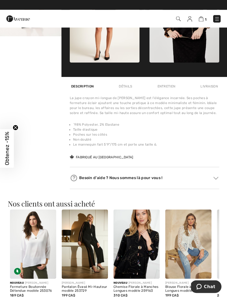
scroll to position [287, 0]
click at [8, 146] on span "Obtenez -15%" at bounding box center [7, 149] width 6 height 34
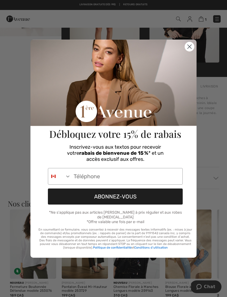
click at [68, 178] on icon "Search Countries" at bounding box center [67, 177] width 3 height 2
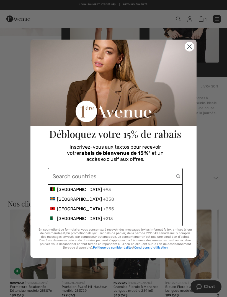
scroll to position [286, 0]
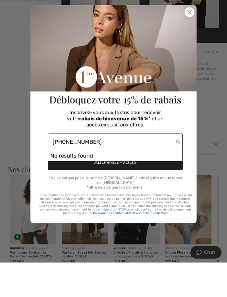
type input "418-860-5332"
click input "Submit" at bounding box center [0, 0] width 0 height 0
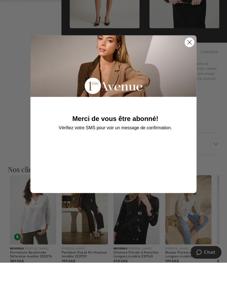
scroll to position [321, 0]
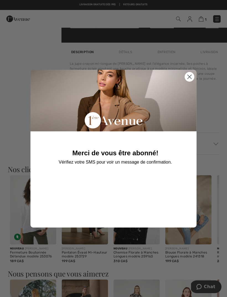
click at [187, 81] on circle "Close dialog" at bounding box center [189, 76] width 9 height 9
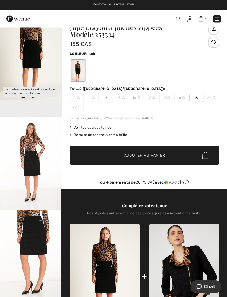
scroll to position [0, 0]
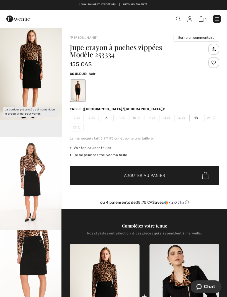
click at [202, 20] on img at bounding box center [201, 18] width 5 height 5
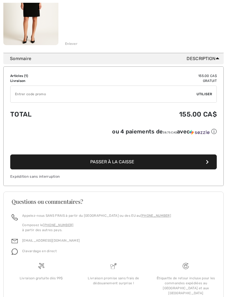
scroll to position [124, 0]
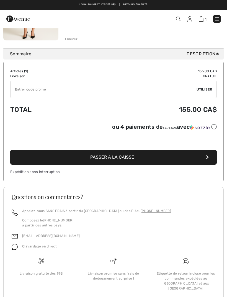
click at [176, 155] on button "Passer à la caisse" at bounding box center [113, 157] width 207 height 15
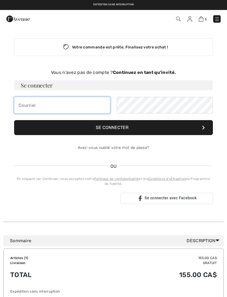
click at [33, 106] on input "email" at bounding box center [62, 105] width 96 height 17
type input "andreluce2@hotmail.com"
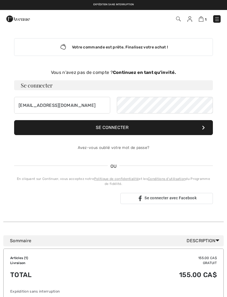
click at [205, 127] on icon at bounding box center [203, 127] width 3 height 4
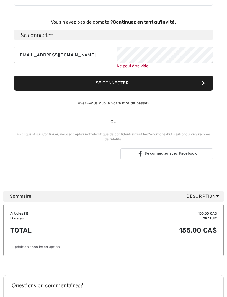
scroll to position [57, 0]
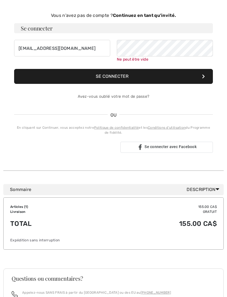
click at [204, 78] on button "Se connecter" at bounding box center [113, 76] width 199 height 15
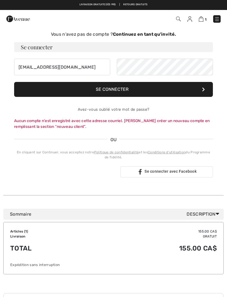
scroll to position [0, 0]
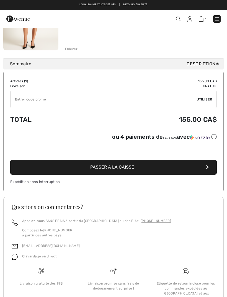
click at [128, 169] on span "Passer à la caisse" at bounding box center [112, 166] width 44 height 5
click at [208, 168] on icon "button" at bounding box center [207, 167] width 3 height 4
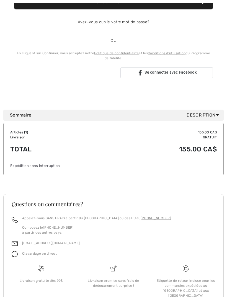
scroll to position [132, 0]
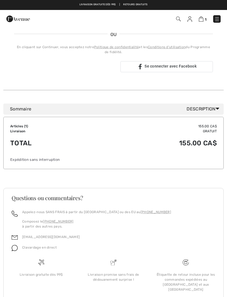
click at [218, 110] on icon at bounding box center [218, 109] width 4 height 6
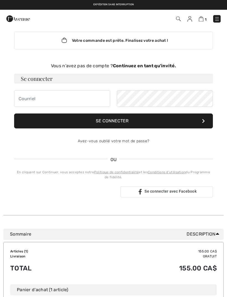
scroll to position [0, 0]
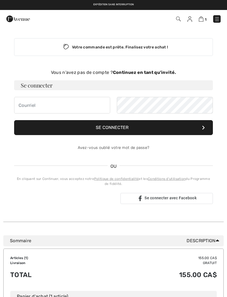
click at [204, 127] on icon at bounding box center [203, 127] width 3 height 4
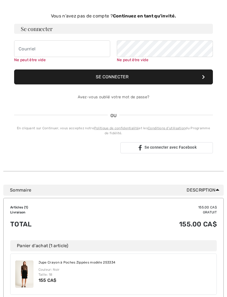
scroll to position [57, 0]
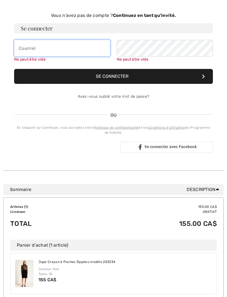
click at [31, 48] on input "email" at bounding box center [62, 48] width 96 height 17
type input "[EMAIL_ADDRESS][DOMAIN_NAME]"
click at [114, 76] on button "Se connecter" at bounding box center [113, 76] width 199 height 15
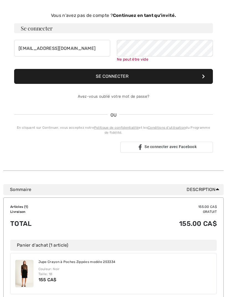
click at [204, 78] on icon at bounding box center [203, 76] width 3 height 4
click at [205, 76] on button "Se connecter" at bounding box center [113, 76] width 199 height 15
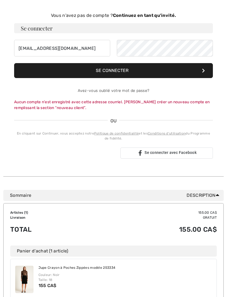
click at [163, 16] on strong "Continuez en tant qu'invité." at bounding box center [144, 15] width 63 height 5
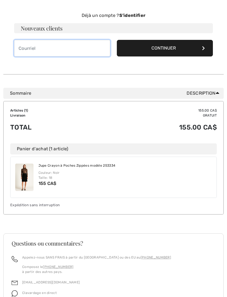
click at [32, 49] on input "email" at bounding box center [62, 48] width 96 height 17
type input "andreluce2@hotmail.com"
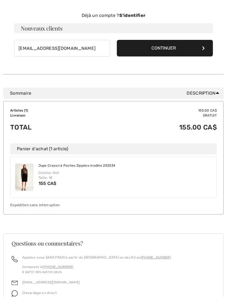
click at [201, 48] on button "Continuer" at bounding box center [165, 48] width 96 height 17
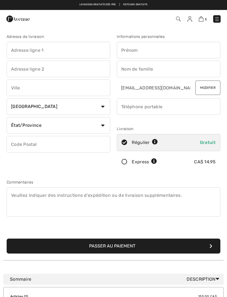
click at [26, 50] on input "text" at bounding box center [59, 50] width 104 height 17
type input "14 rue martin"
click at [25, 88] on input "text" at bounding box center [59, 87] width 104 height 17
type input "Saint-Pacôme"
click at [105, 108] on select "Pays Canada États-Unis Afghanistan Afrique du Sud Aland Albanie Algérie Allemag…" at bounding box center [59, 106] width 104 height 17
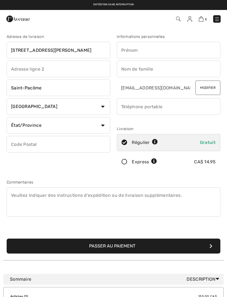
click at [103, 126] on select "État/Province Alberta Colombie-Britannique Ile-du-Prince-Edward Manitoba Nouvea…" at bounding box center [59, 125] width 104 height 17
select select "QC"
click at [26, 142] on input "text" at bounding box center [59, 144] width 104 height 17
type input "G0L3X0"
click at [150, 52] on input "text" at bounding box center [169, 50] width 104 height 17
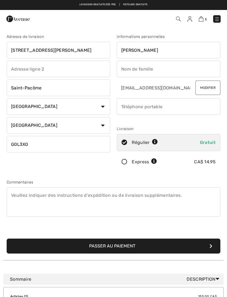
type input "Luce"
click at [132, 70] on input "text" at bounding box center [169, 69] width 104 height 17
click at [144, 110] on input "phone" at bounding box center [169, 106] width 104 height 17
type input "Lévesque"
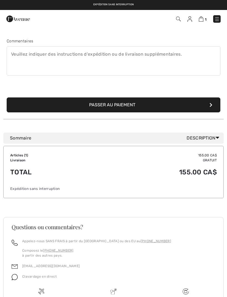
scroll to position [141, 0]
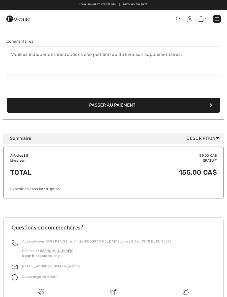
type input "4188605332"
click at [132, 103] on button "Passer au paiement" at bounding box center [114, 105] width 214 height 15
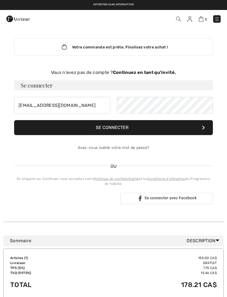
click at [203, 21] on img at bounding box center [201, 18] width 5 height 5
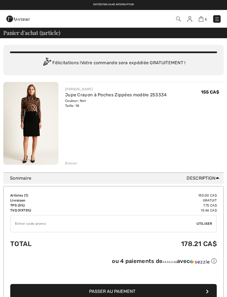
click at [74, 158] on div "[PERSON_NAME] à Poches Zippées modèle 253334 Couleur: Noir Taille: 18 Vente fin…" at bounding box center [144, 124] width 159 height 84
click at [72, 164] on div "Enlever" at bounding box center [71, 163] width 12 height 5
